Goal: Task Accomplishment & Management: Manage account settings

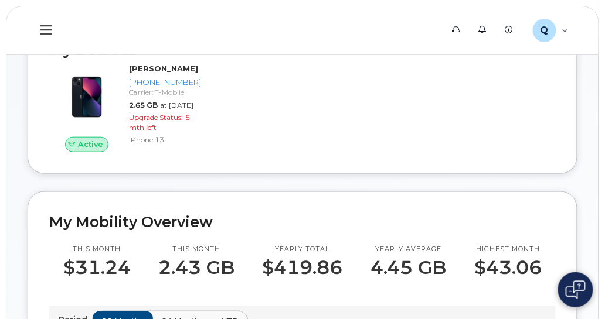
scroll to position [104, 0]
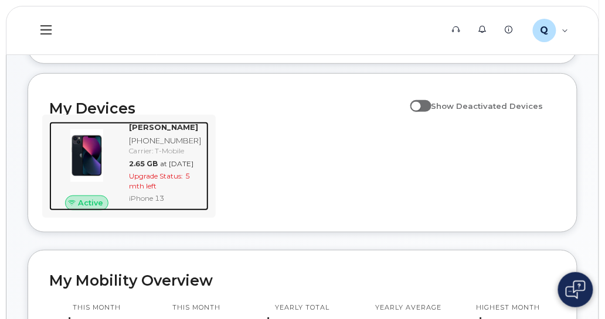
click at [158, 181] on span "Upgrade Status:" at bounding box center [156, 176] width 54 height 9
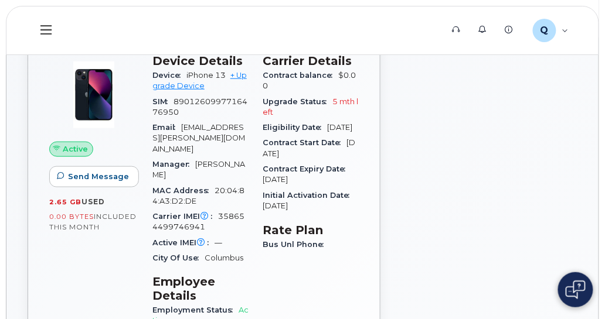
scroll to position [176, 0]
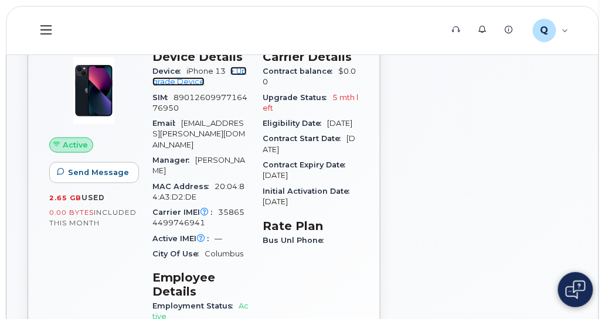
click at [191, 81] on link "+ Upgrade Device" at bounding box center [199, 76] width 94 height 19
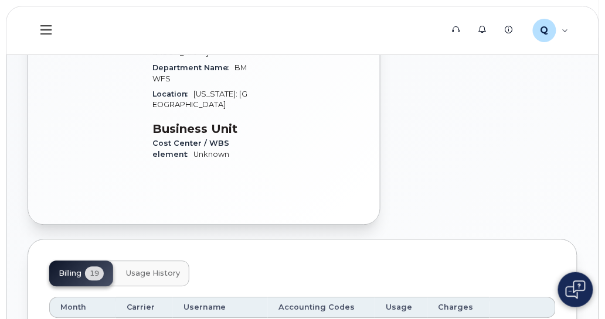
scroll to position [527, 0]
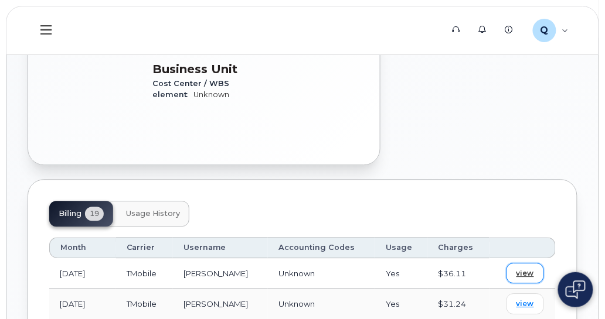
click at [526, 268] on span "view" at bounding box center [525, 273] width 18 height 11
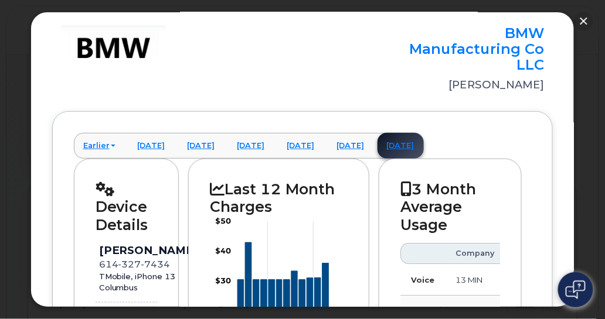
scroll to position [0, 0]
